Goal: Task Accomplishment & Management: Use online tool/utility

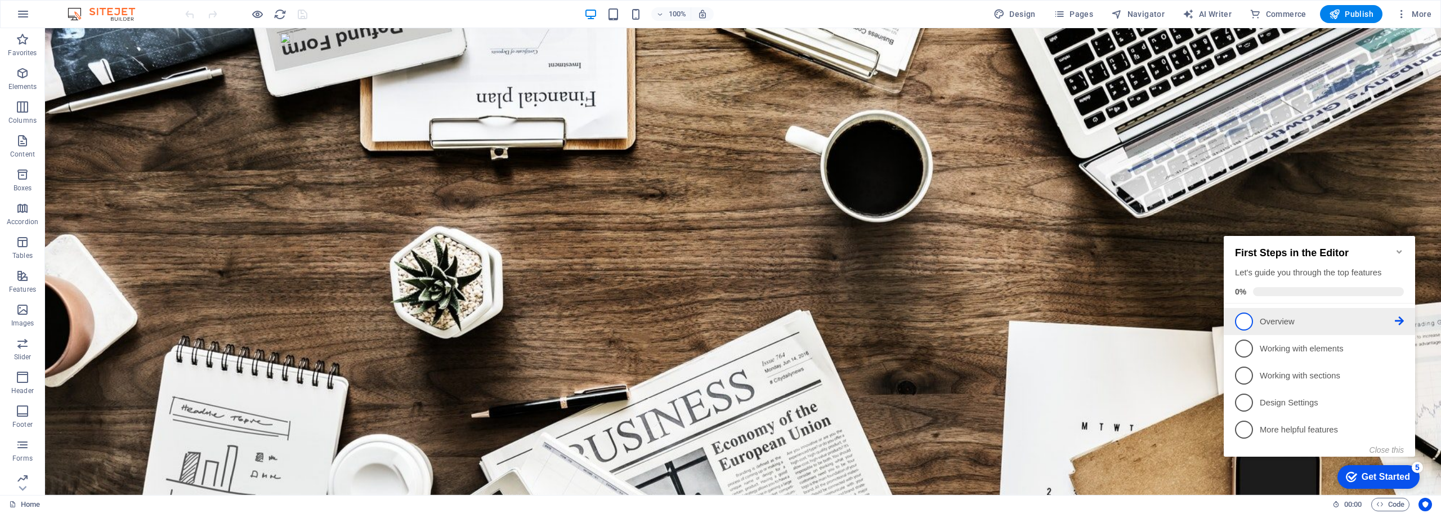
click at [1293, 324] on p "Overview - incomplete" at bounding box center [1327, 322] width 135 height 12
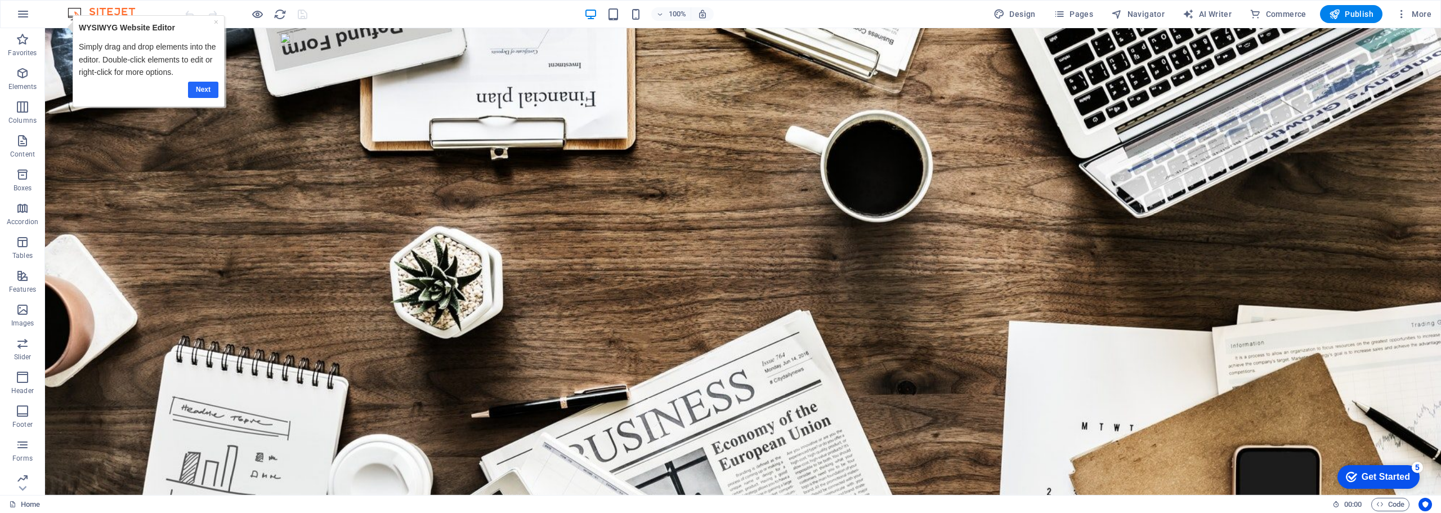
click at [204, 89] on link "Next" at bounding box center [203, 90] width 30 height 16
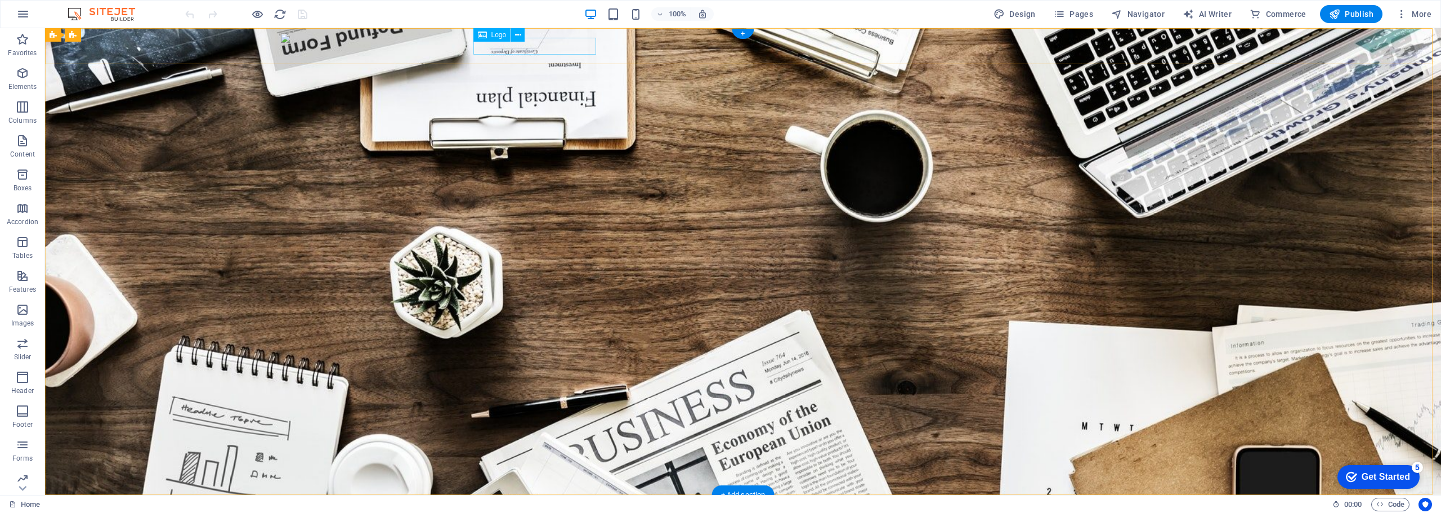
click at [549, 504] on div at bounding box center [742, 512] width 531 height 17
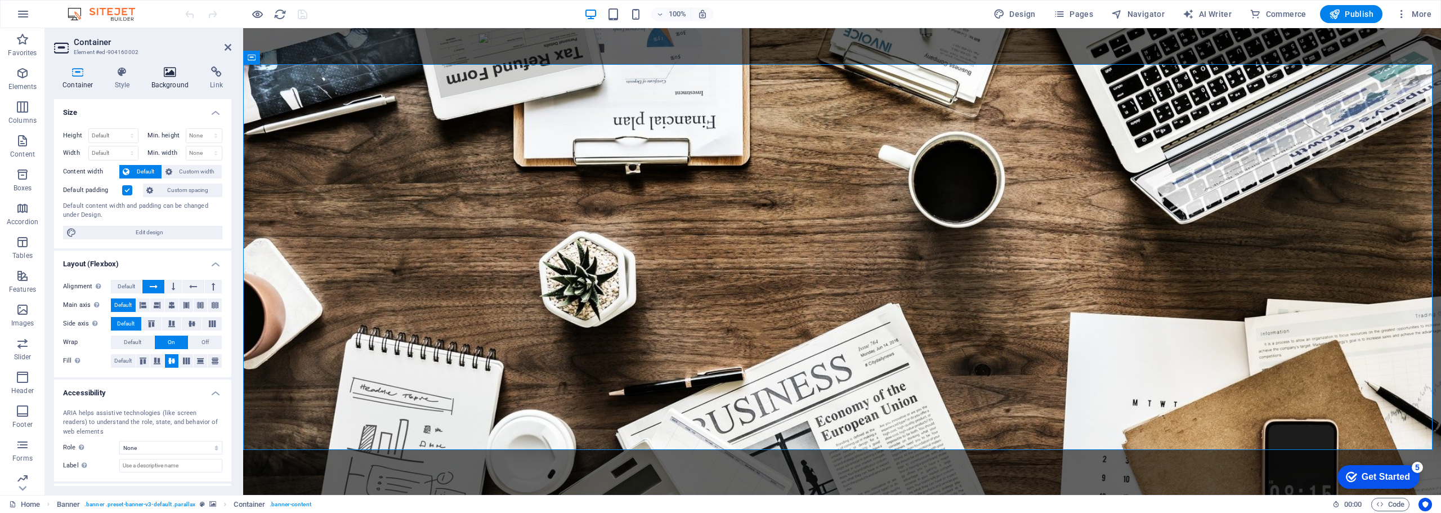
click at [171, 77] on icon at bounding box center [170, 71] width 55 height 11
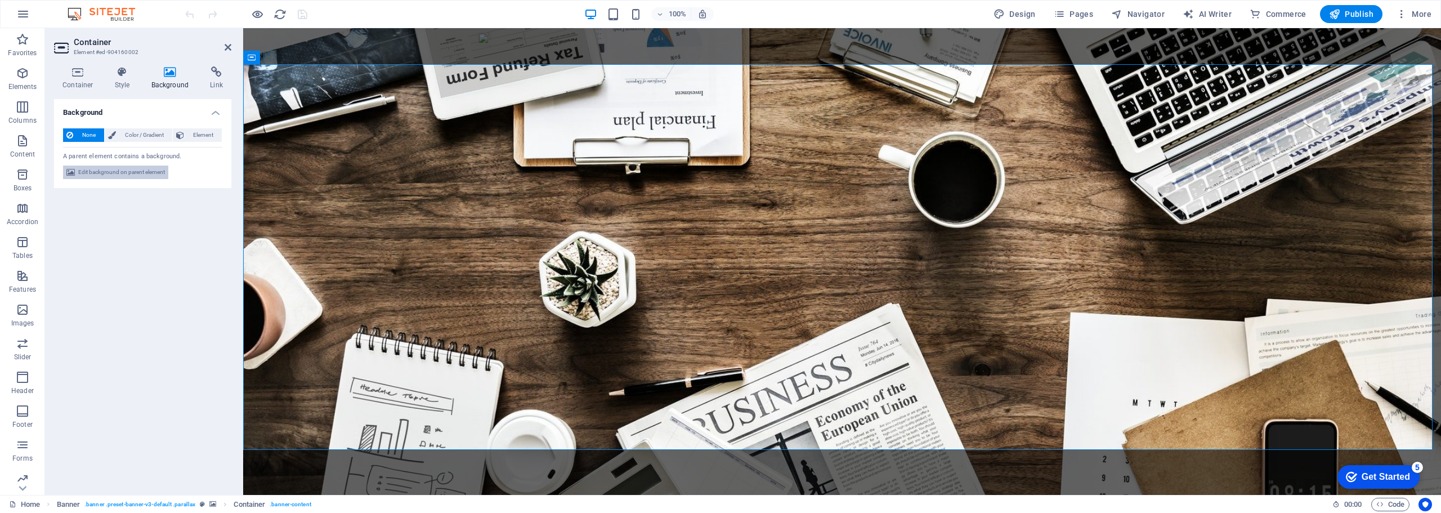
click at [110, 169] on span "Edit background on parent element" at bounding box center [121, 172] width 87 height 14
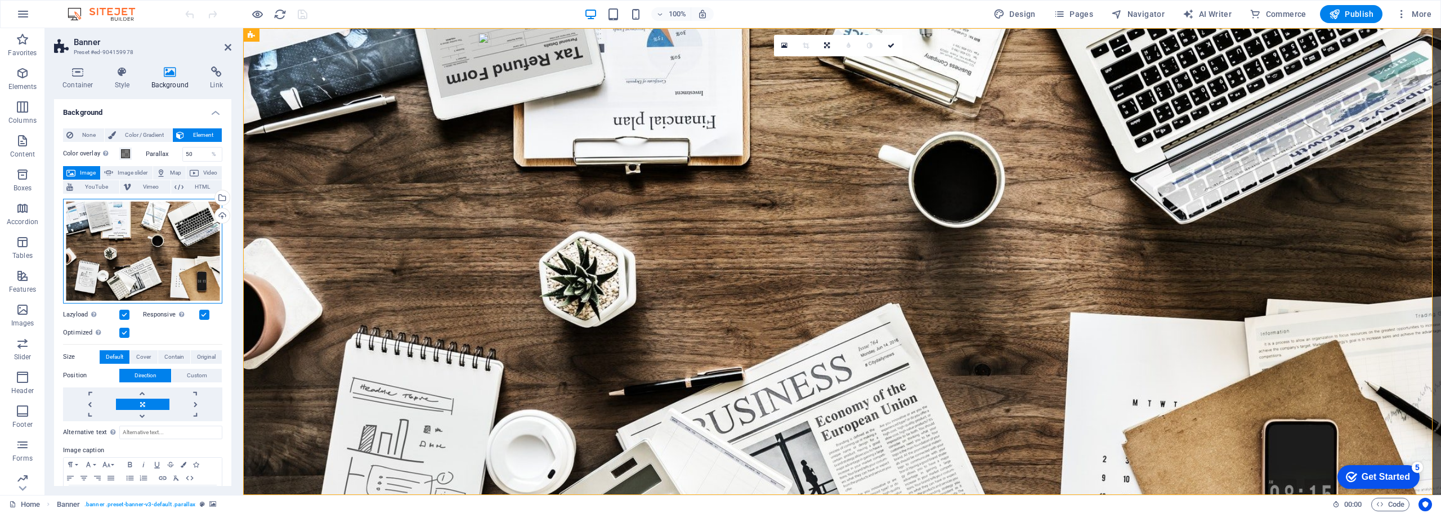
click at [146, 256] on div "Drag files here, click to choose files or select files from Files or our free s…" at bounding box center [142, 251] width 159 height 105
